Goal: Communication & Community: Share content

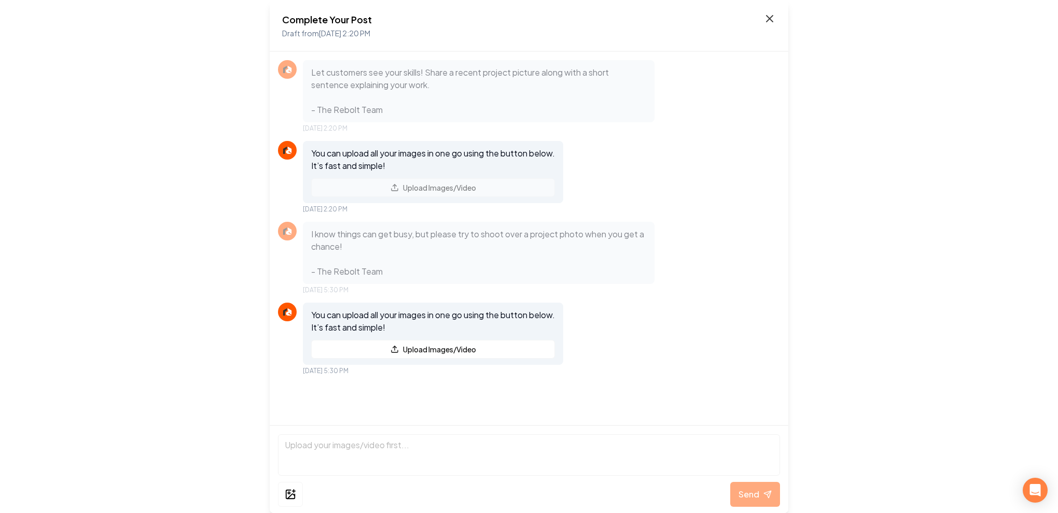
click at [767, 21] on icon at bounding box center [769, 18] width 12 height 12
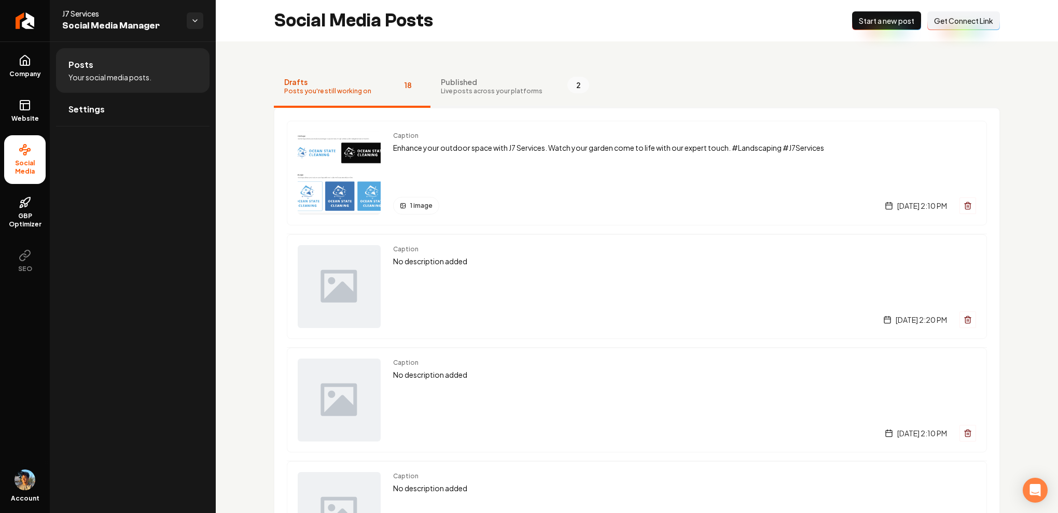
click at [493, 83] on span "Published" at bounding box center [492, 82] width 102 height 10
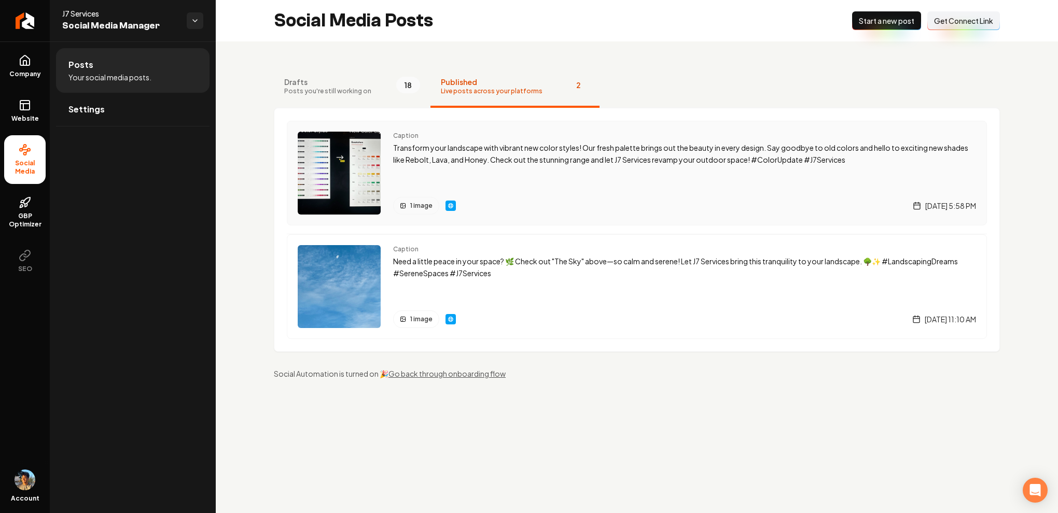
click at [421, 160] on p "Transform your landscape with vibrant new color styles! Our fresh palette bring…" at bounding box center [684, 154] width 583 height 24
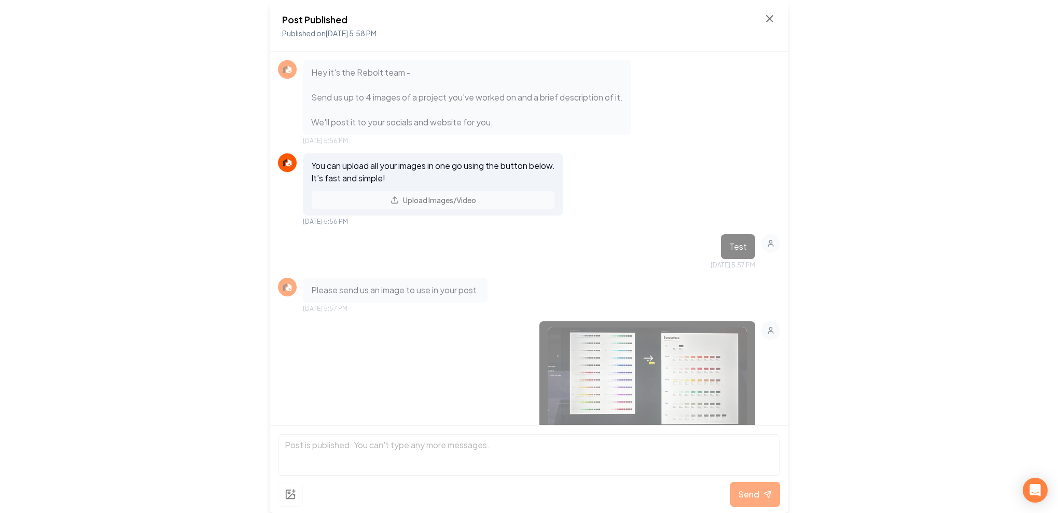
scroll to position [303, 0]
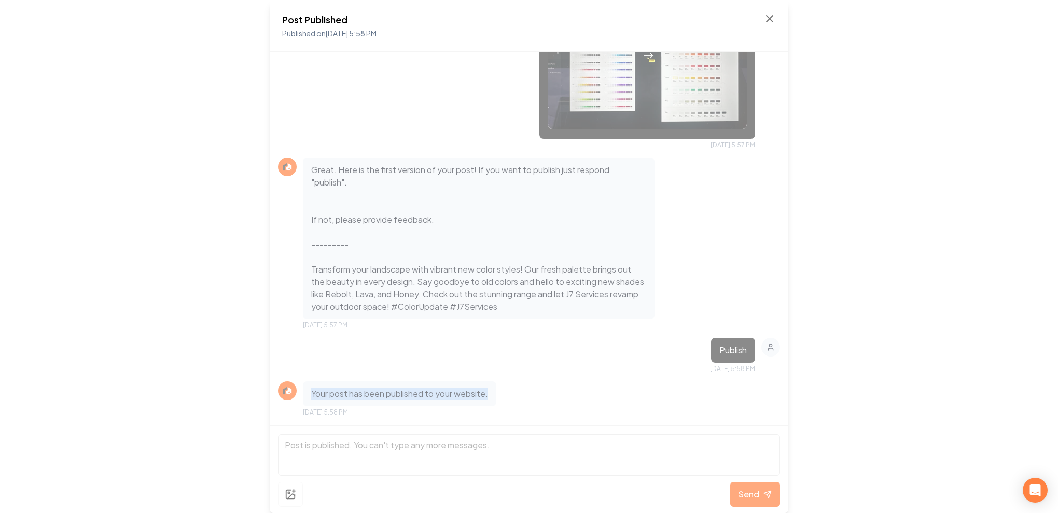
drag, startPoint x: 304, startPoint y: 393, endPoint x: 493, endPoint y: 393, distance: 188.2
click at [493, 393] on div "Your post has been published to your website." at bounding box center [399, 394] width 193 height 25
copy p "Your post has been published to your website."
click at [771, 19] on icon at bounding box center [769, 18] width 12 height 12
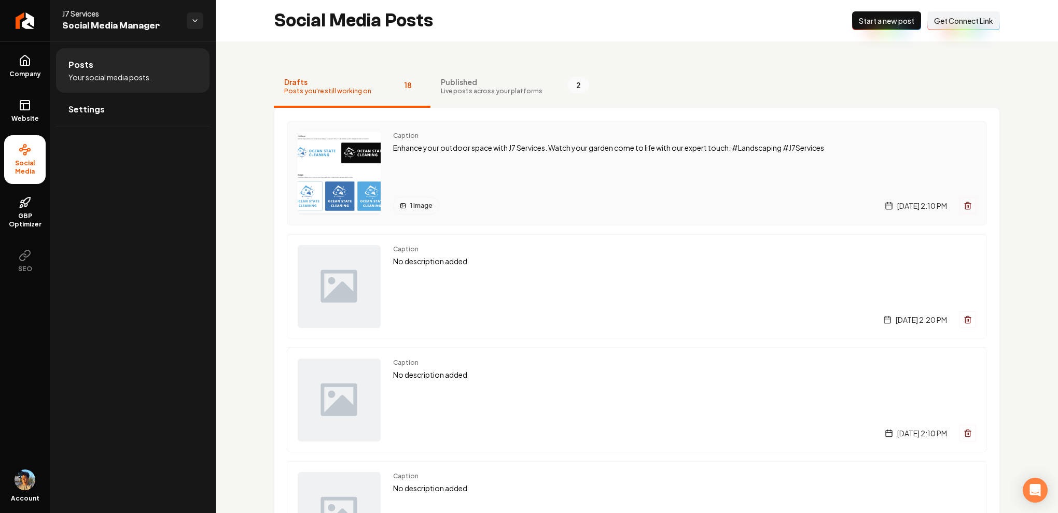
click at [449, 161] on div "Caption Enhance your outdoor space with J7 Services. Watch your garden come to …" at bounding box center [684, 173] width 583 height 83
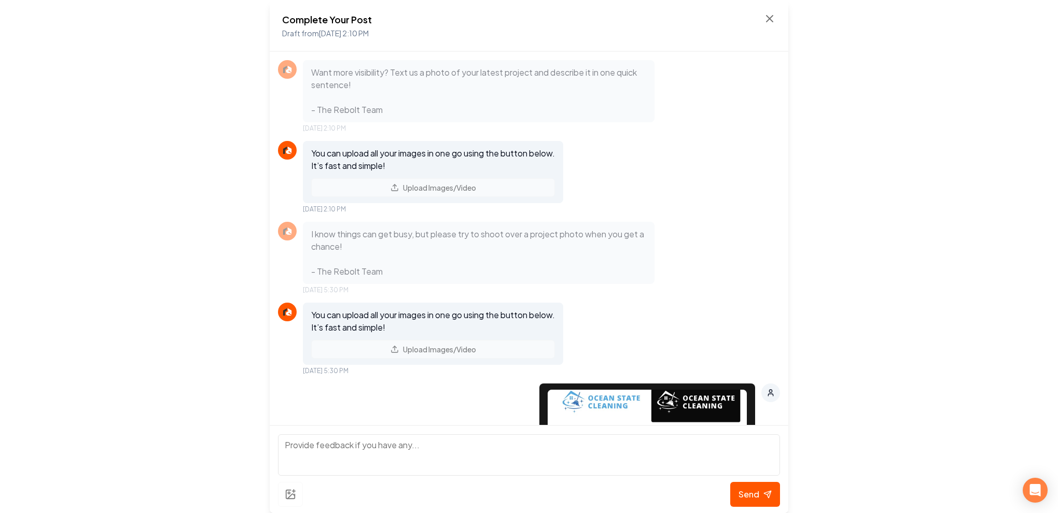
scroll to position [1043, 0]
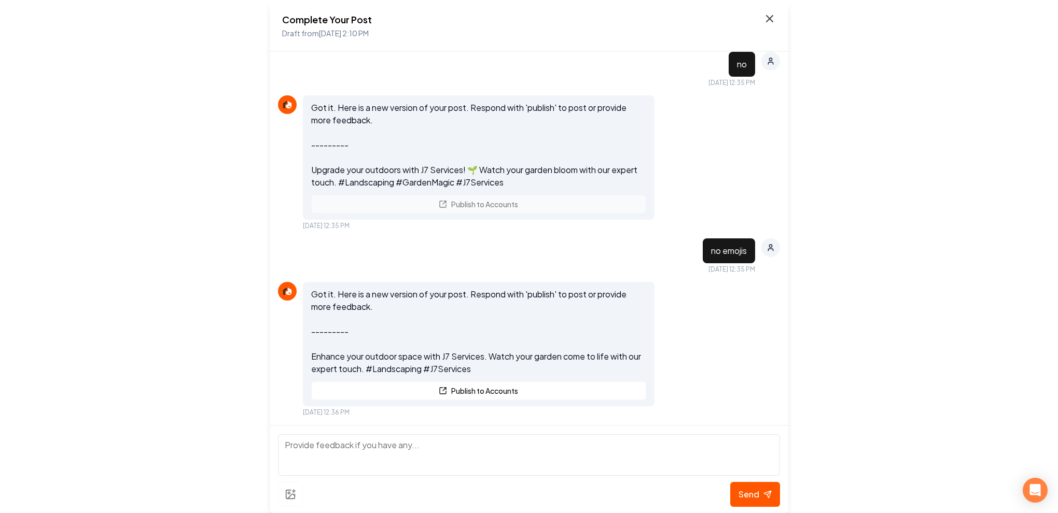
click at [769, 13] on icon at bounding box center [769, 18] width 12 height 12
